Goal: Transaction & Acquisition: Purchase product/service

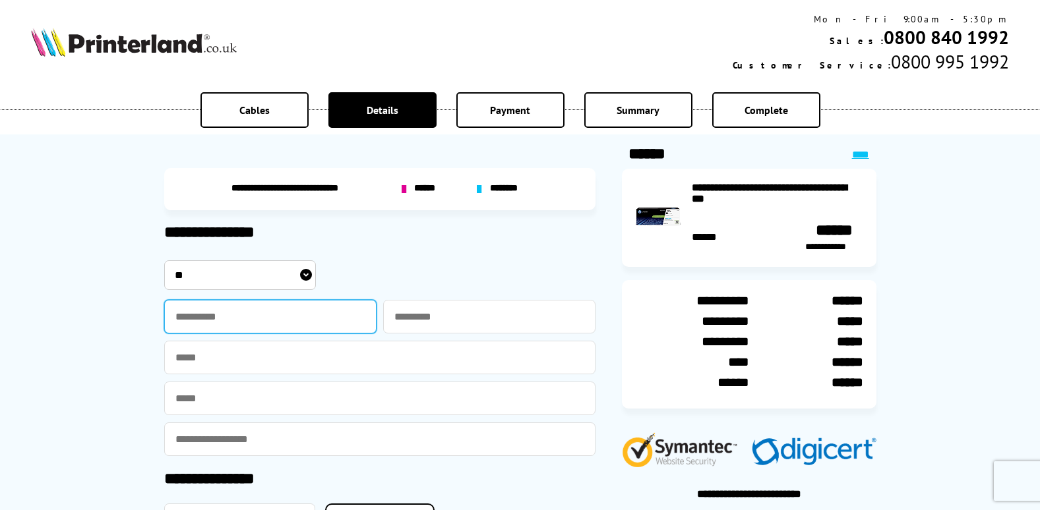
click at [235, 324] on input "text" at bounding box center [270, 317] width 212 height 34
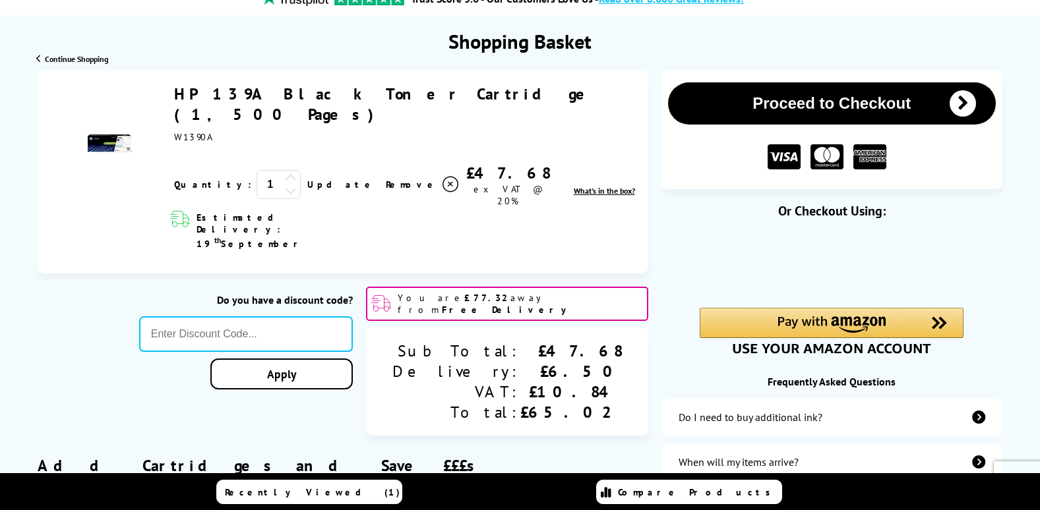
scroll to position [132, 0]
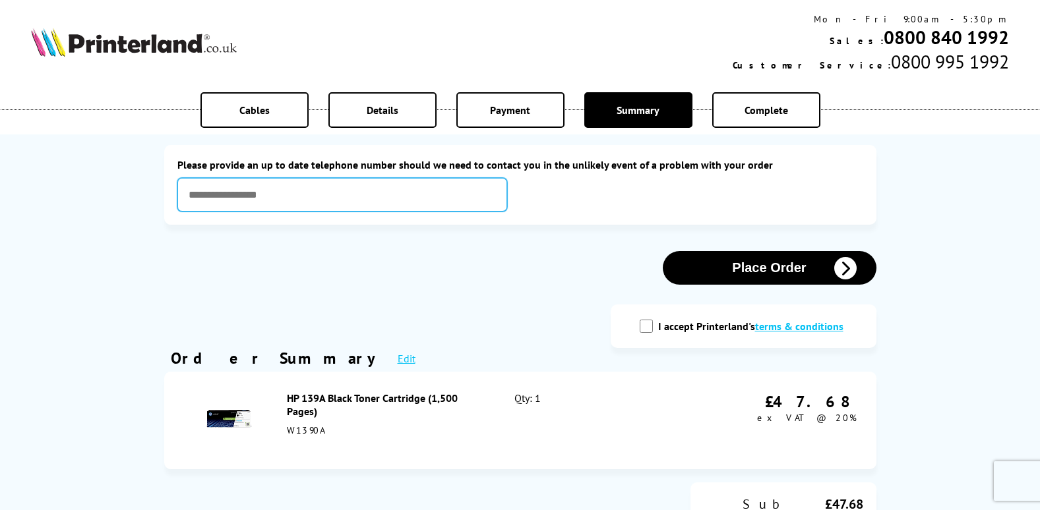
click at [359, 196] on input "text" at bounding box center [342, 195] width 330 height 34
type input "**********"
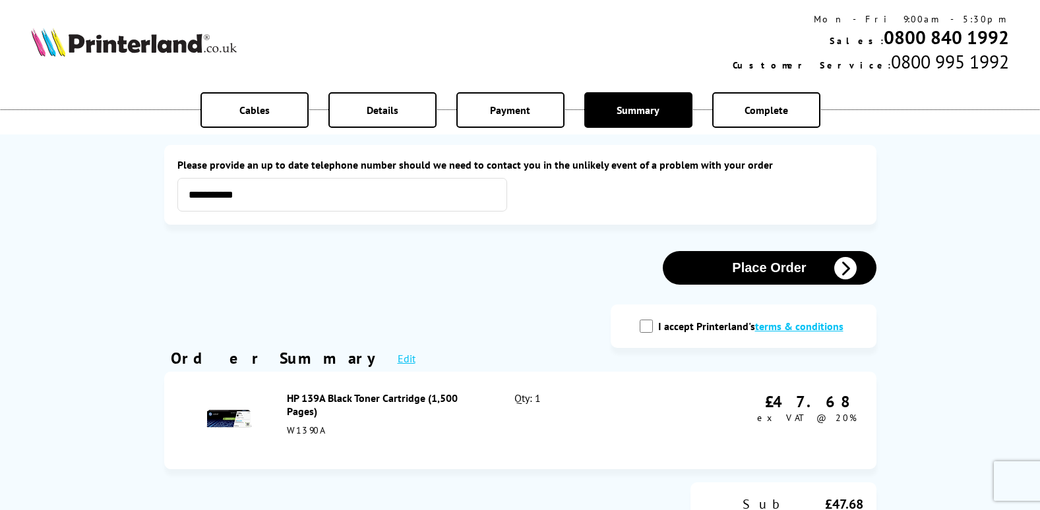
click at [657, 320] on div "I accept Printerland's terms & conditions" at bounding box center [743, 326] width 213 height 17
click at [652, 324] on input "I accept Printerland's terms & conditions" at bounding box center [645, 326] width 13 height 13
checkbox input "true"
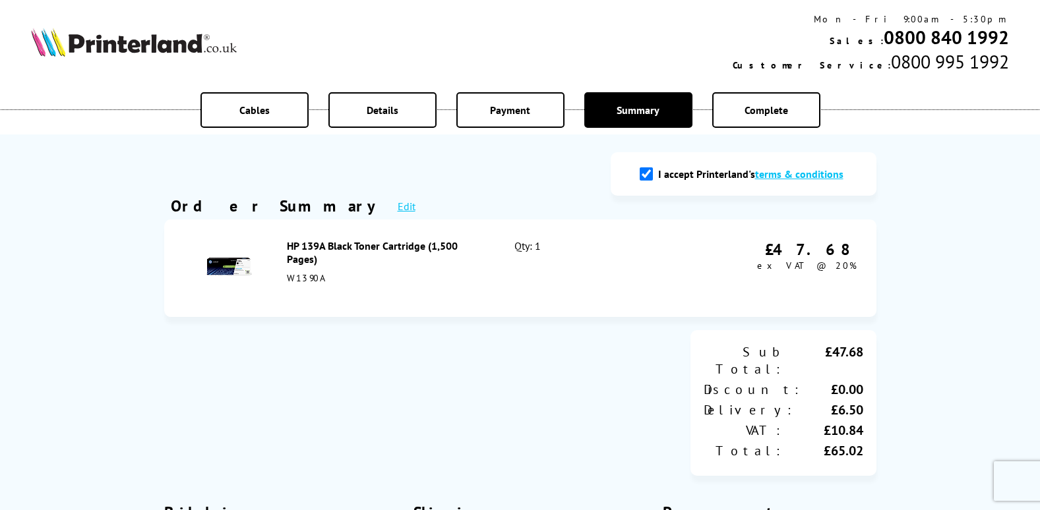
scroll to position [66, 0]
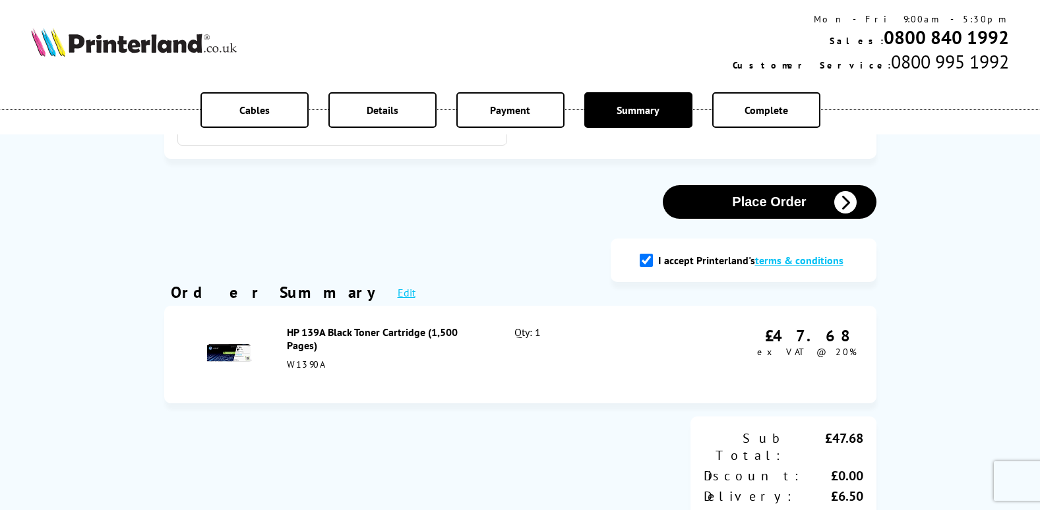
click at [788, 213] on button "Place Order" at bounding box center [770, 202] width 214 height 34
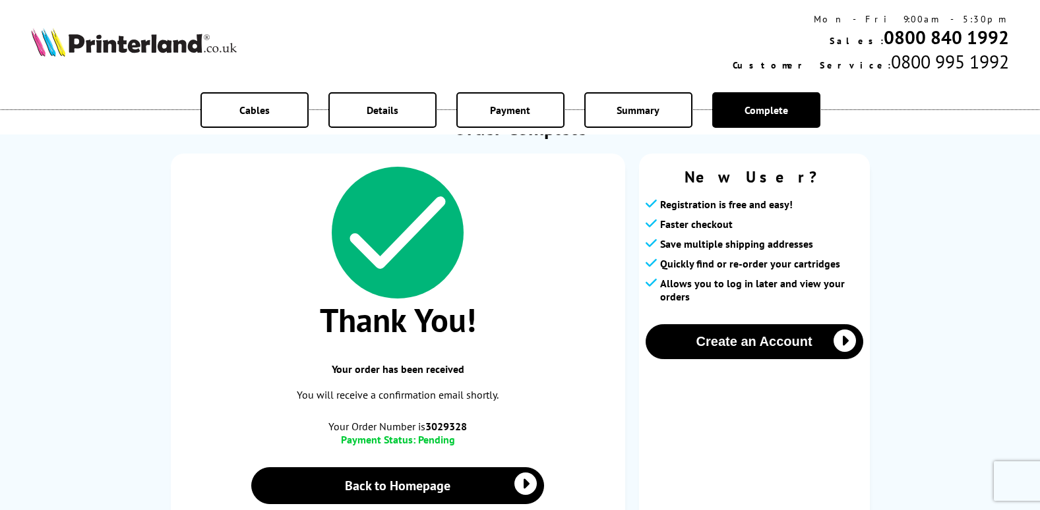
scroll to position [198, 0]
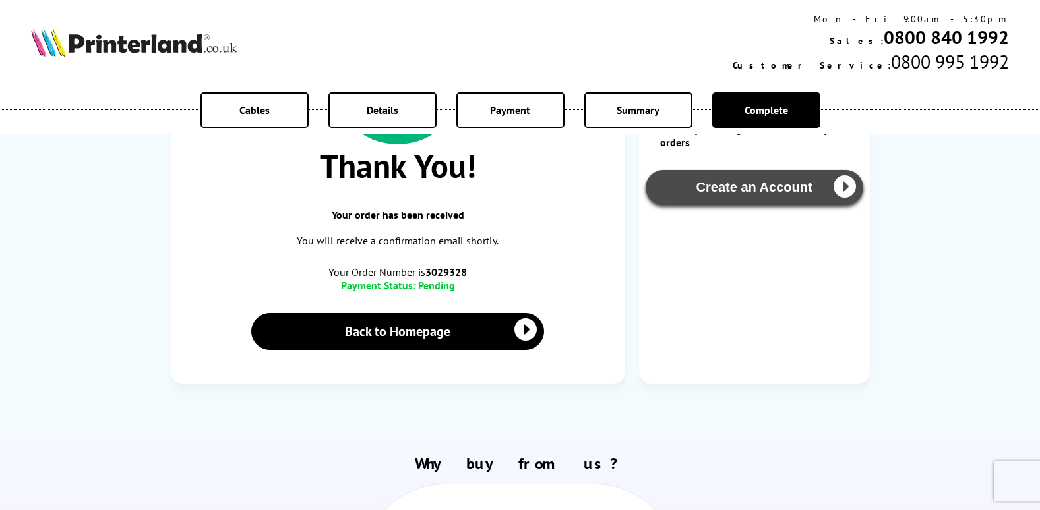
click at [838, 186] on icon "button" at bounding box center [844, 186] width 22 height 22
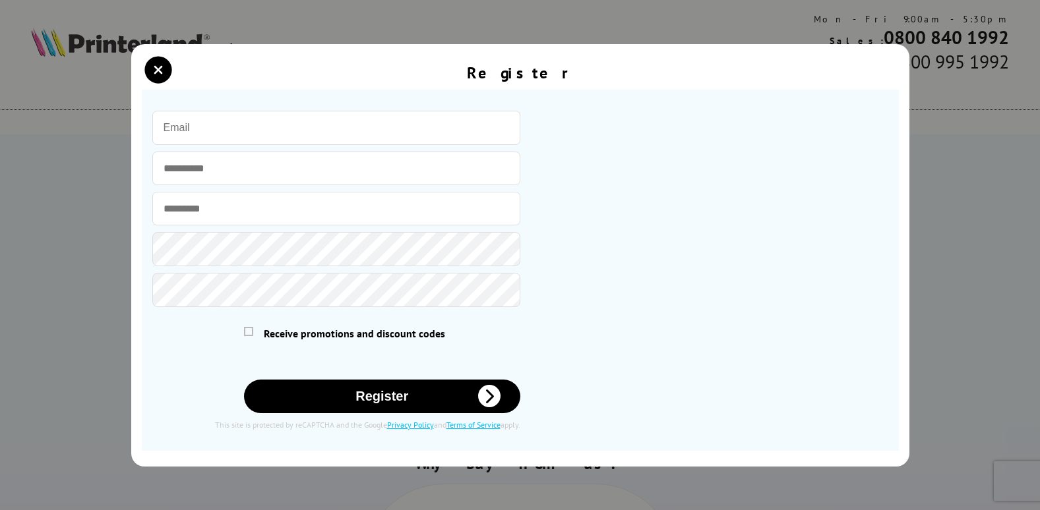
click at [240, 117] on input "email" at bounding box center [336, 128] width 368 height 34
type input "[EMAIL_ADDRESS][DOMAIN_NAME]"
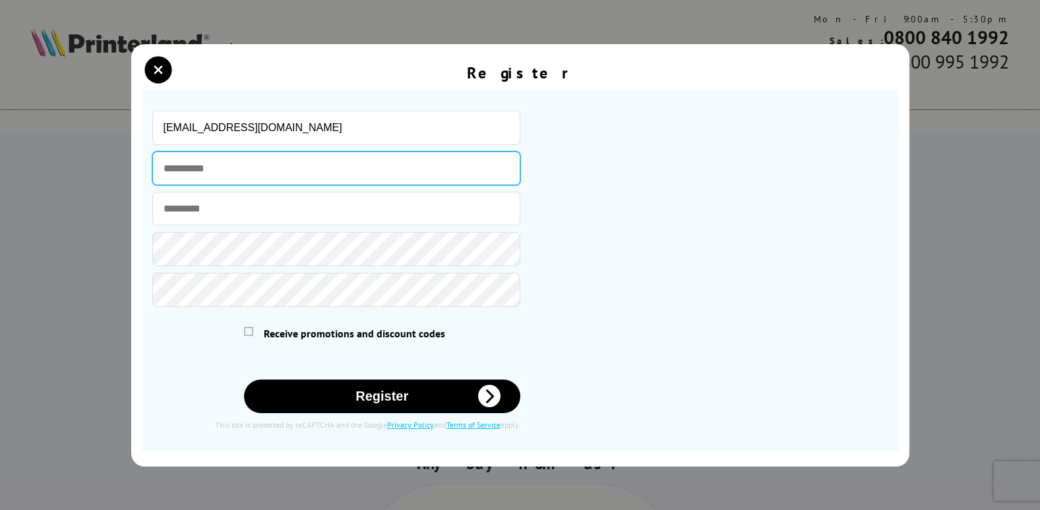
type input "******"
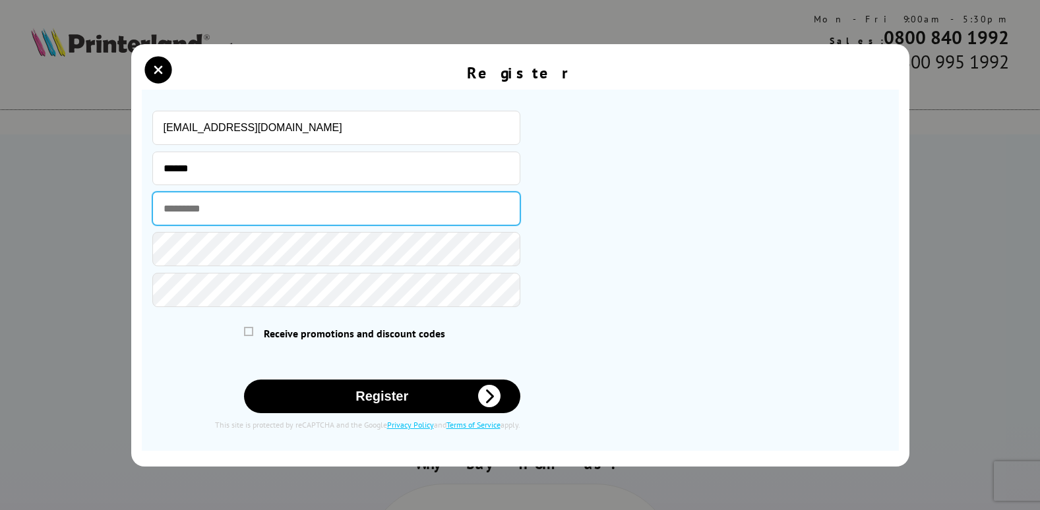
type input "******"
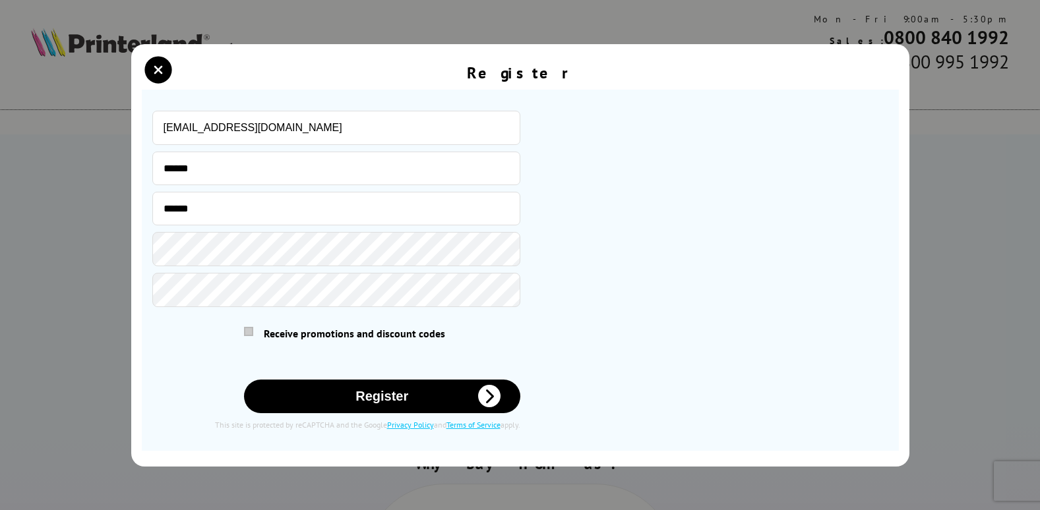
click at [251, 330] on span at bounding box center [248, 331] width 9 height 9
click at [247, 329] on input "checkbox" at bounding box center [247, 329] width 0 height 0
click at [353, 407] on button "Register" at bounding box center [382, 397] width 276 height 34
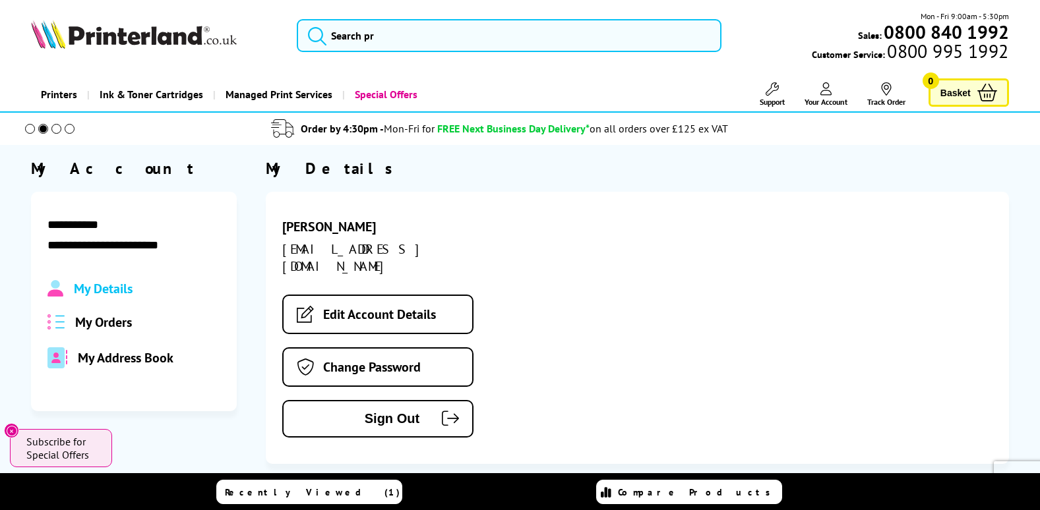
click at [92, 355] on span "My Address Book" at bounding box center [126, 357] width 96 height 17
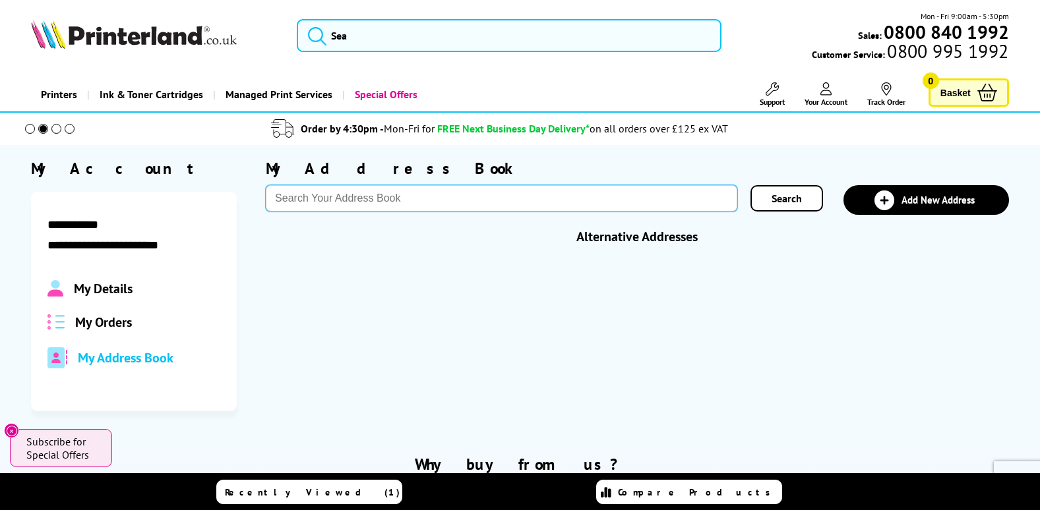
click at [440, 191] on input "text" at bounding box center [501, 198] width 471 height 26
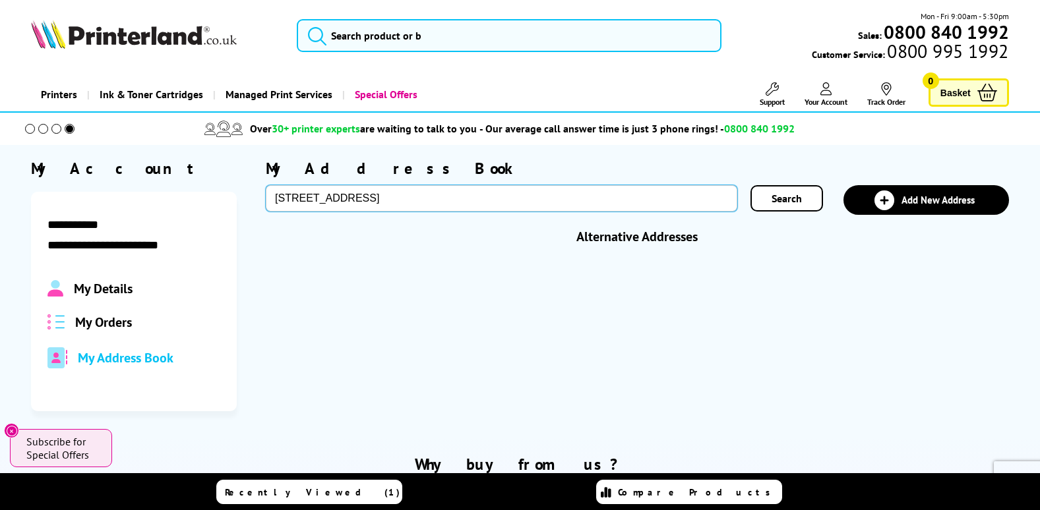
type input "1 cranfield crescent"
click at [777, 200] on span "Search" at bounding box center [786, 198] width 30 height 13
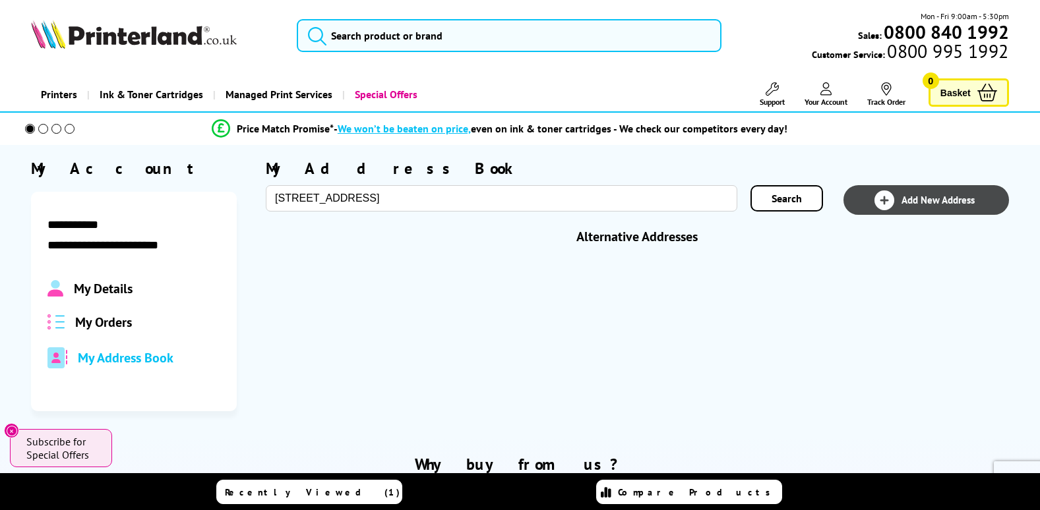
click at [914, 208] on link "Add New Address" at bounding box center [925, 200] width 165 height 30
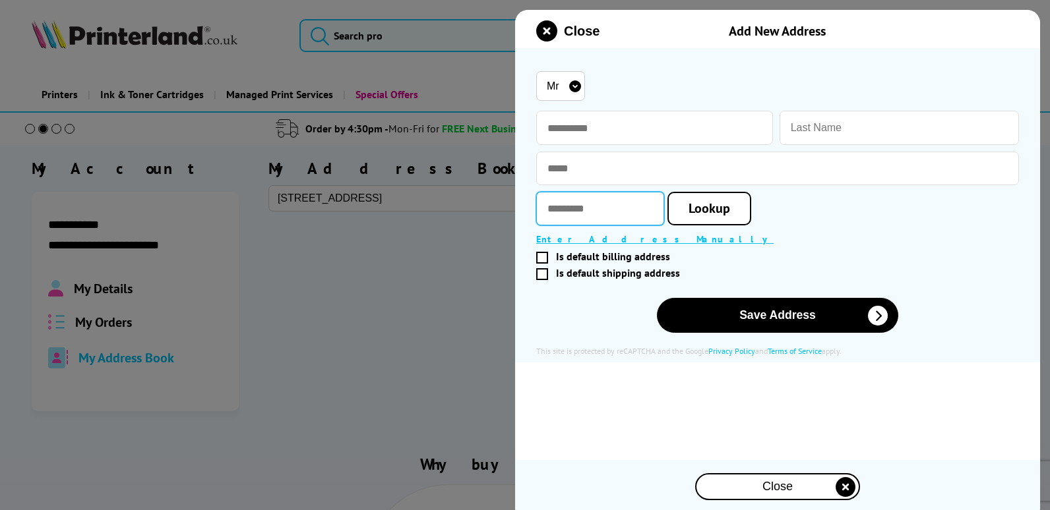
click at [604, 211] on input "text" at bounding box center [600, 209] width 128 height 34
type input "*******"
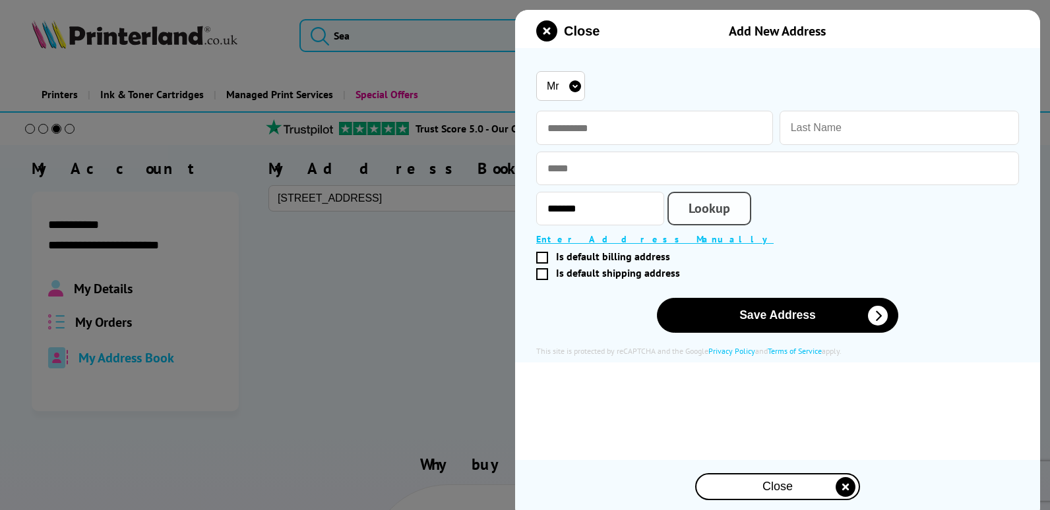
click at [730, 204] on span "Lookup" at bounding box center [709, 208] width 42 height 17
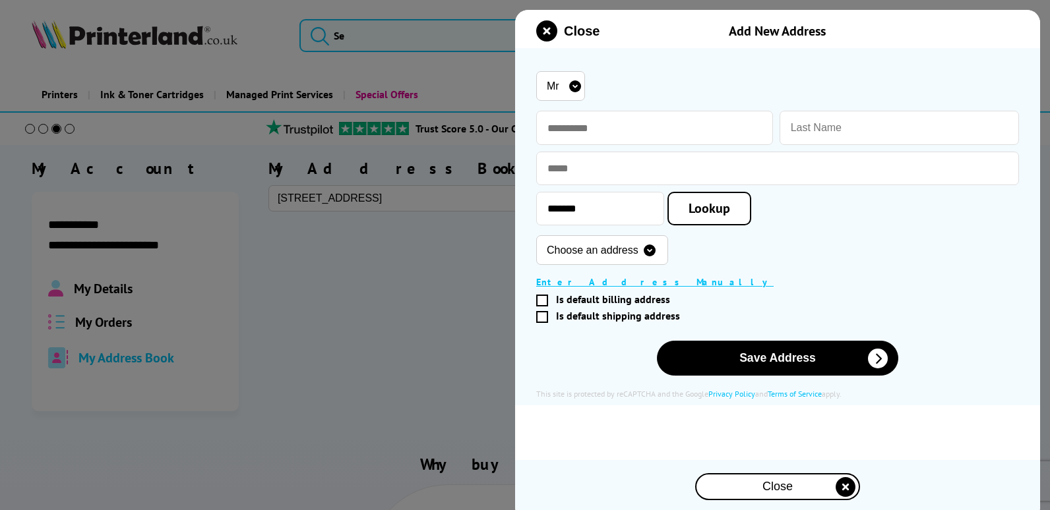
click at [618, 250] on select "Choose an address 1 Cranfield Crescent, Cuffley, Potters Bar, EN6 4DY 3 Cranfie…" at bounding box center [602, 250] width 132 height 30
select select "GB|RM|A|8687096"
click at [536, 237] on select "Choose an address 1 Cranfield Crescent, Cuffley, Potters Bar, EN6 4DY 3 Cranfie…" at bounding box center [602, 250] width 132 height 30
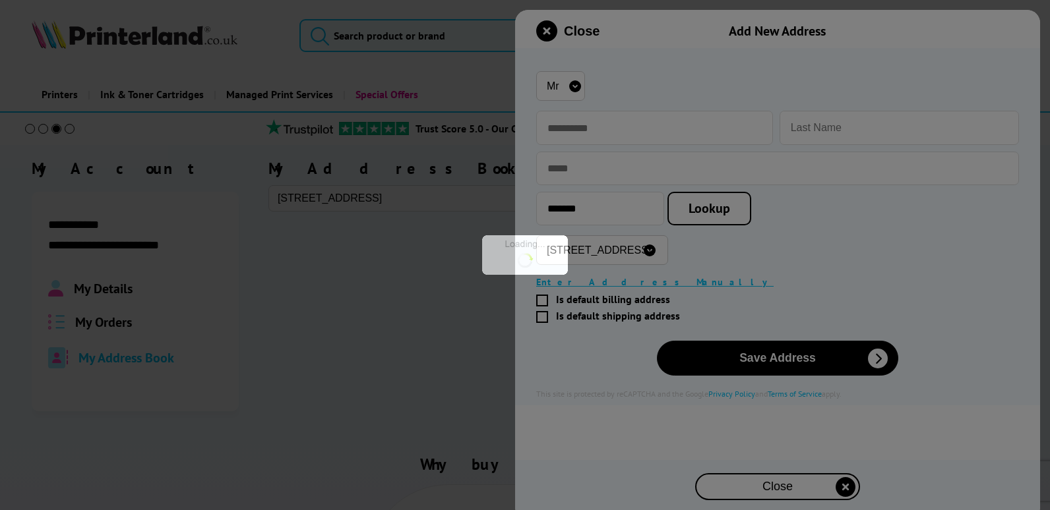
type input "*******"
type input "1 Cranfield Crescent"
type input "Cuffley"
type input "Potters Bar"
type input "Hertfordshire"
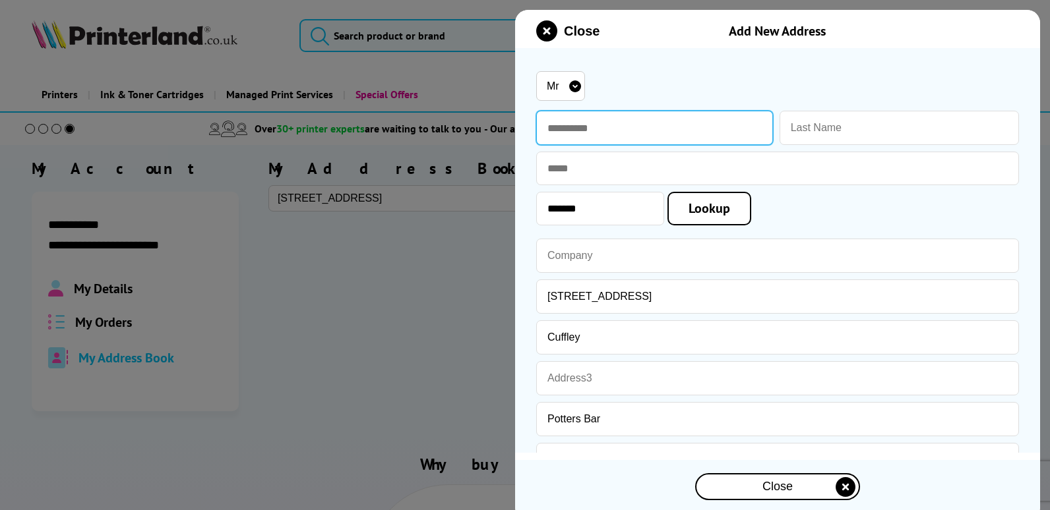
click at [570, 127] on input "text" at bounding box center [654, 128] width 237 height 34
type input "******"
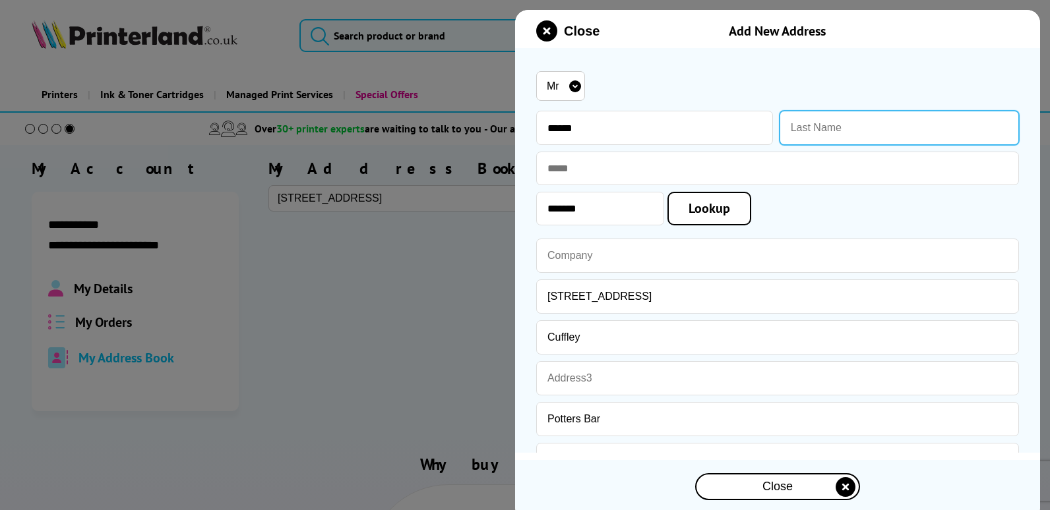
type input "Hassan"
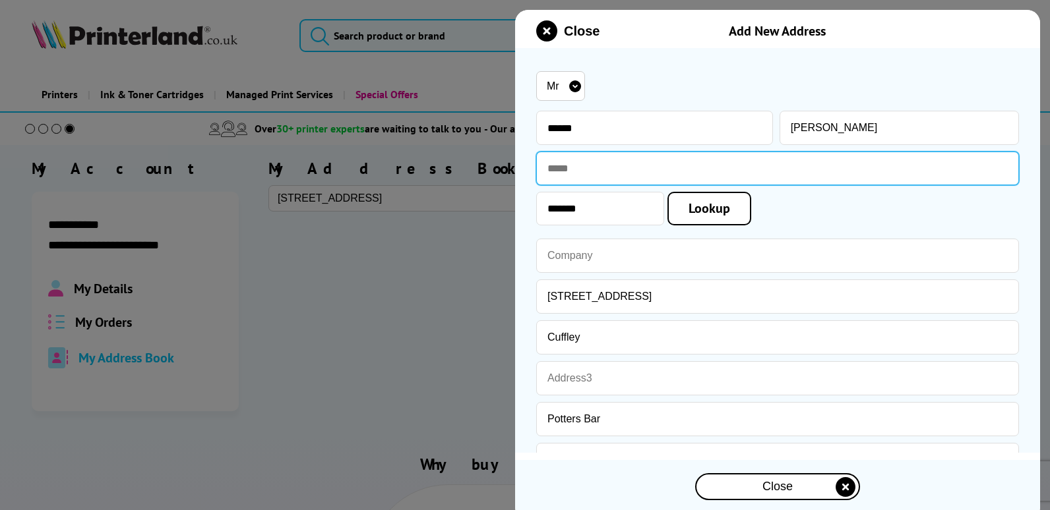
type input "**********"
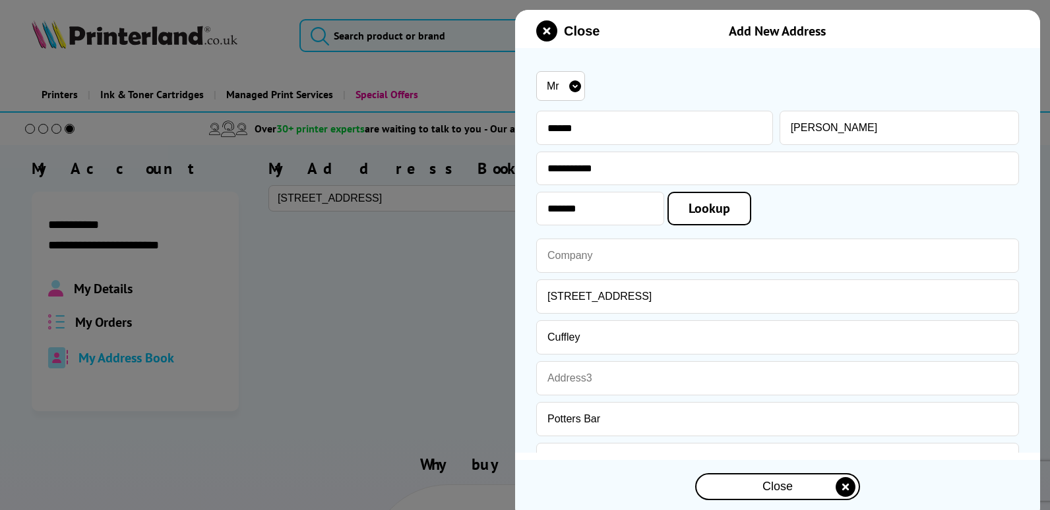
type input "london lets uk ltd"
type input "Potters Bar Hertfordshire EN6 4DY"
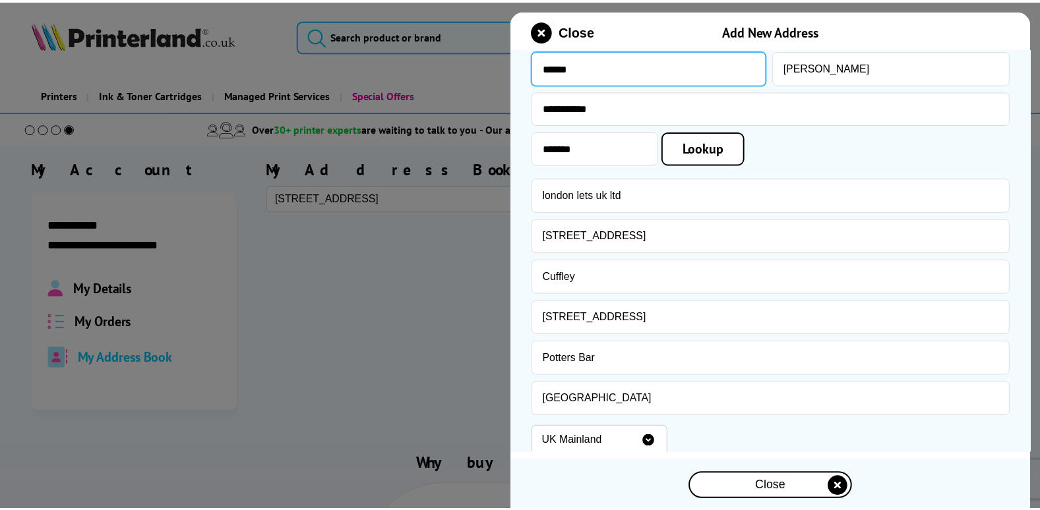
scroll to position [186, 0]
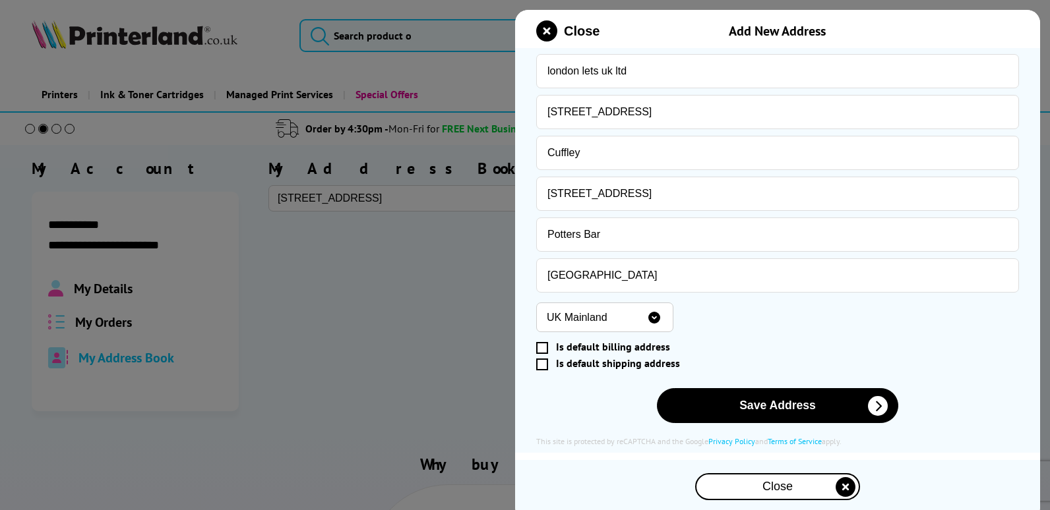
click at [538, 347] on span at bounding box center [542, 348] width 12 height 12
click at [539, 347] on input "Is default billing address" at bounding box center [774, 347] width 471 height 0
click at [538, 364] on span at bounding box center [542, 365] width 12 height 12
click at [539, 364] on input "Is default shipping address" at bounding box center [774, 364] width 471 height 0
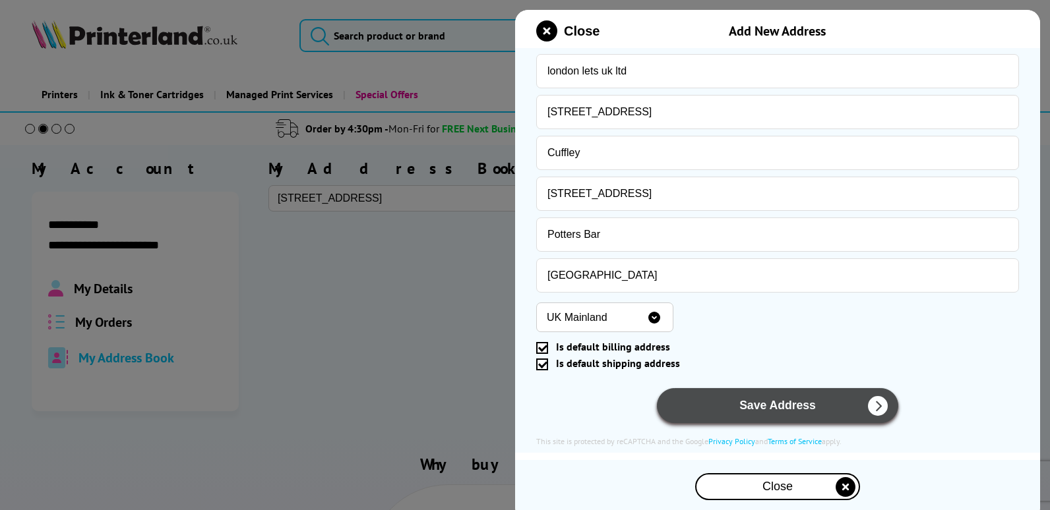
click at [771, 411] on button "Save Address" at bounding box center [777, 405] width 241 height 35
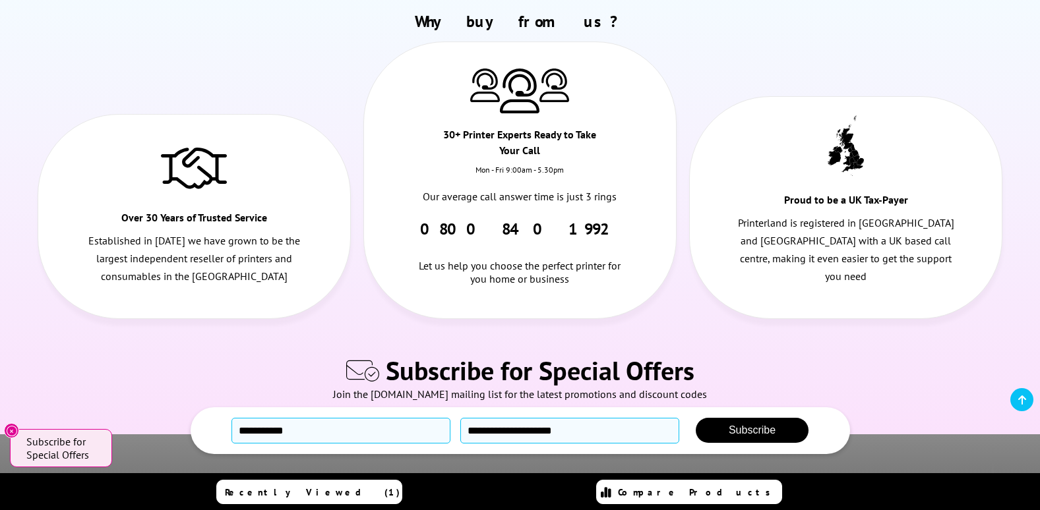
scroll to position [0, 0]
